Goal: Navigation & Orientation: Find specific page/section

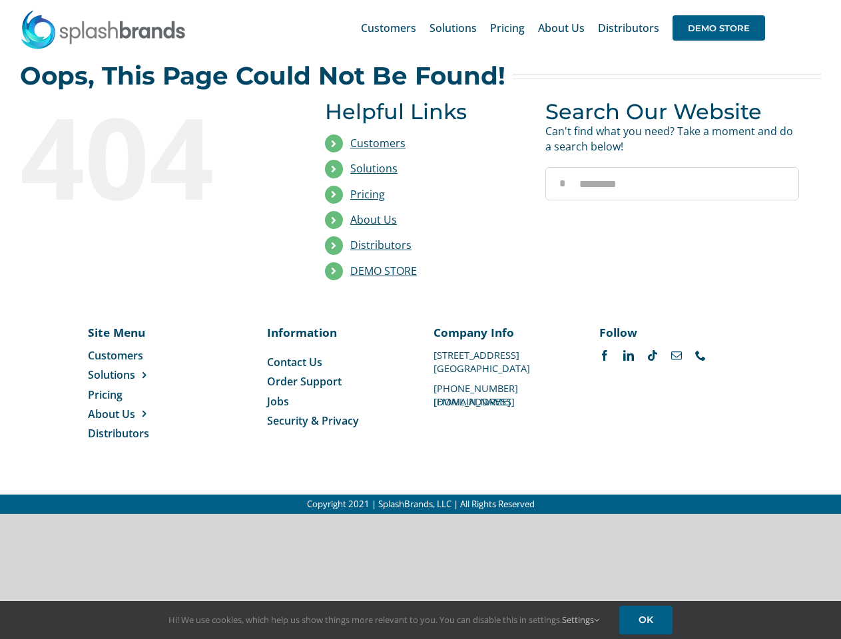
click at [420, 257] on li "Distributors" at bounding box center [425, 245] width 200 height 25
click at [760, 0] on div "Search for: * Customers Solutions Stores New Hire Kits Manufacturing Store Mark…" at bounding box center [420, 28] width 801 height 56
click at [719, 28] on span "DEMO STORE" at bounding box center [719, 27] width 93 height 25
click at [384, 271] on link "DEMO STORE" at bounding box center [383, 271] width 67 height 15
click at [133, 375] on span "Solutions" at bounding box center [111, 375] width 47 height 15
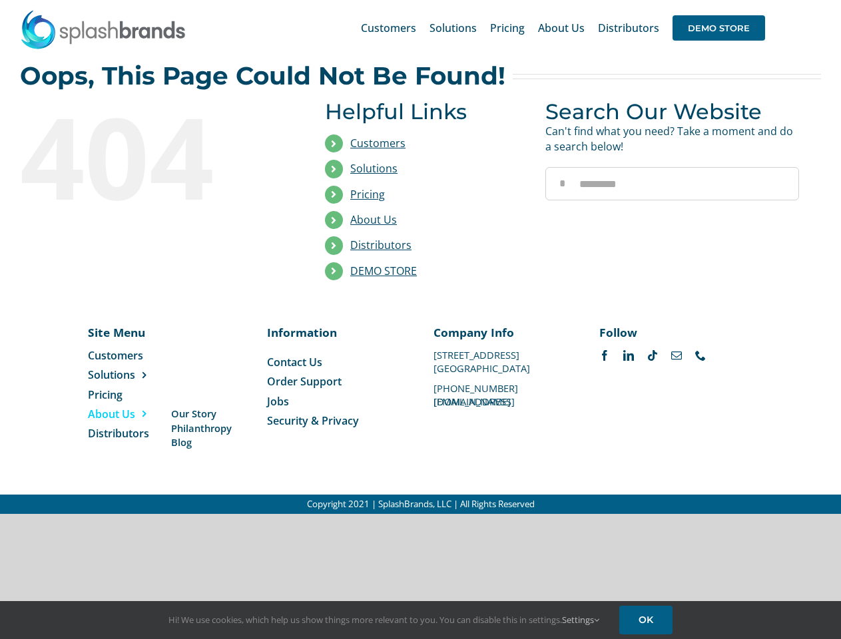
click at [133, 414] on span "About Us" at bounding box center [111, 414] width 47 height 15
click at [581, 620] on link "Settings" at bounding box center [580, 620] width 37 height 12
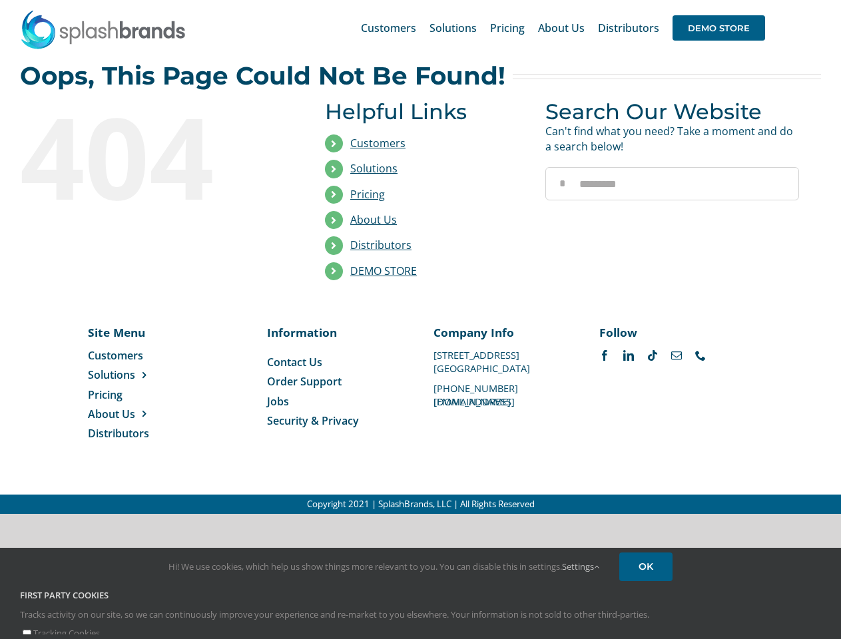
click at [648, 620] on div "First Party Cookies Tracks activity on our site, so we can continuously improve…" at bounding box center [420, 614] width 821 height 51
